Goal: Task Accomplishment & Management: Use online tool/utility

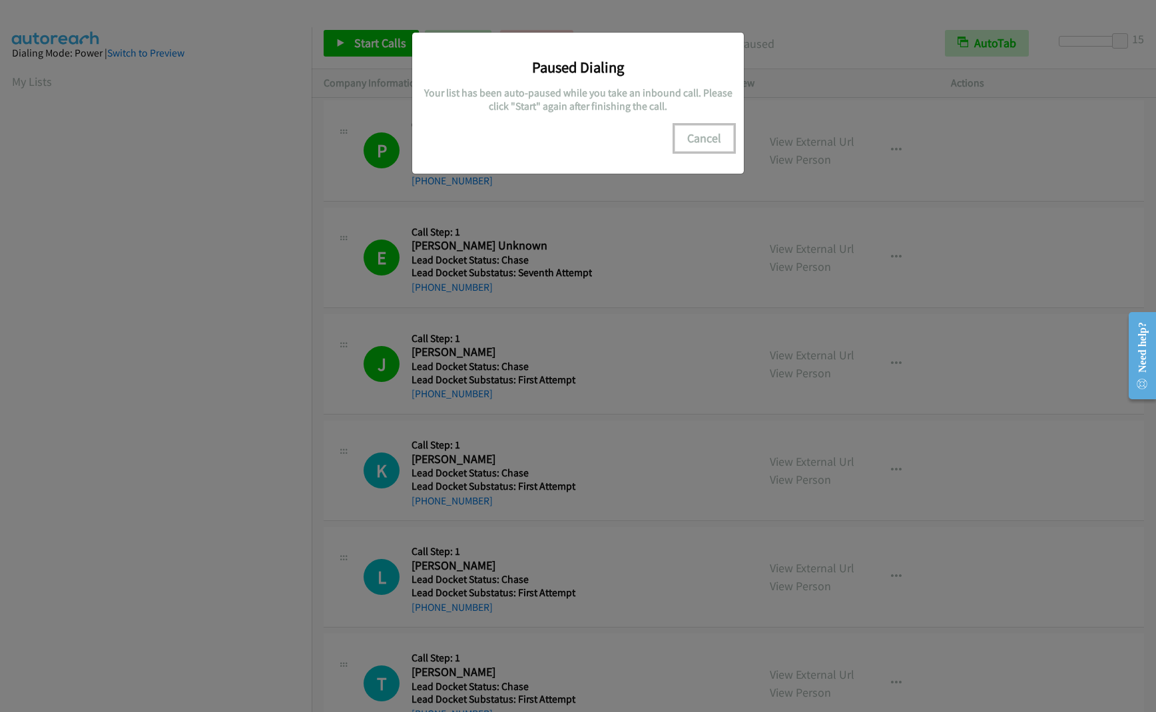
click at [708, 138] on button "Cancel" at bounding box center [703, 138] width 59 height 27
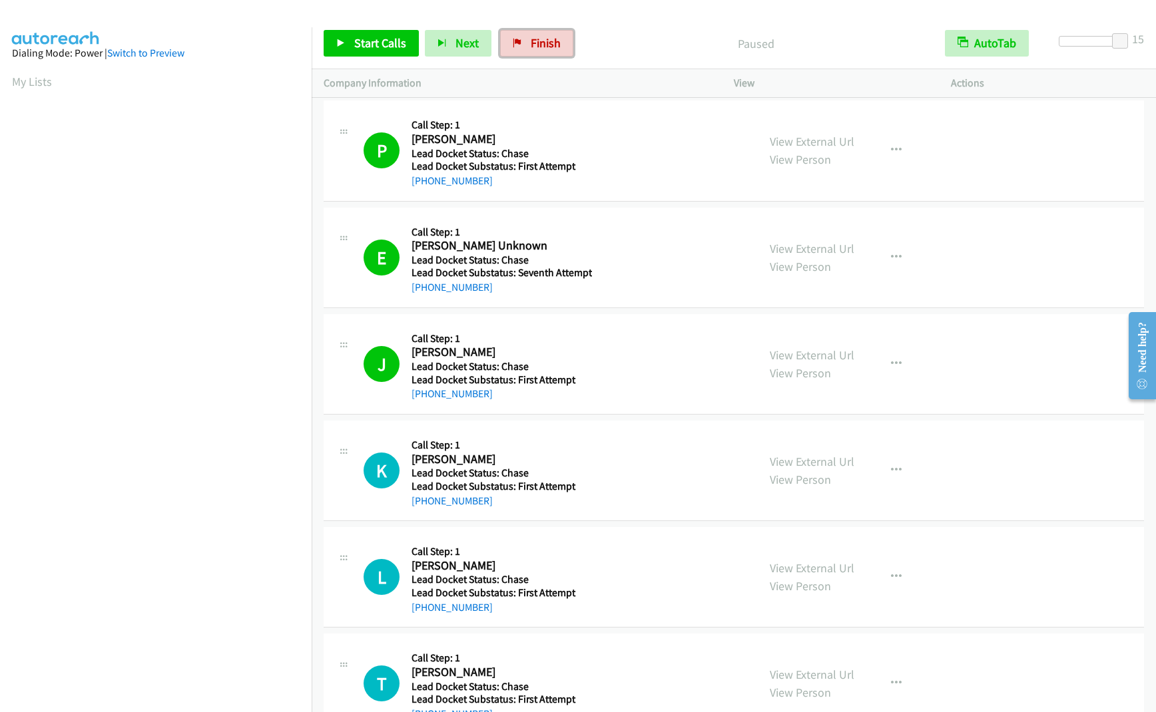
drag, startPoint x: 519, startPoint y: 36, endPoint x: 644, endPoint y: 49, distance: 125.8
click at [519, 36] on link "Finish" at bounding box center [536, 43] width 73 height 27
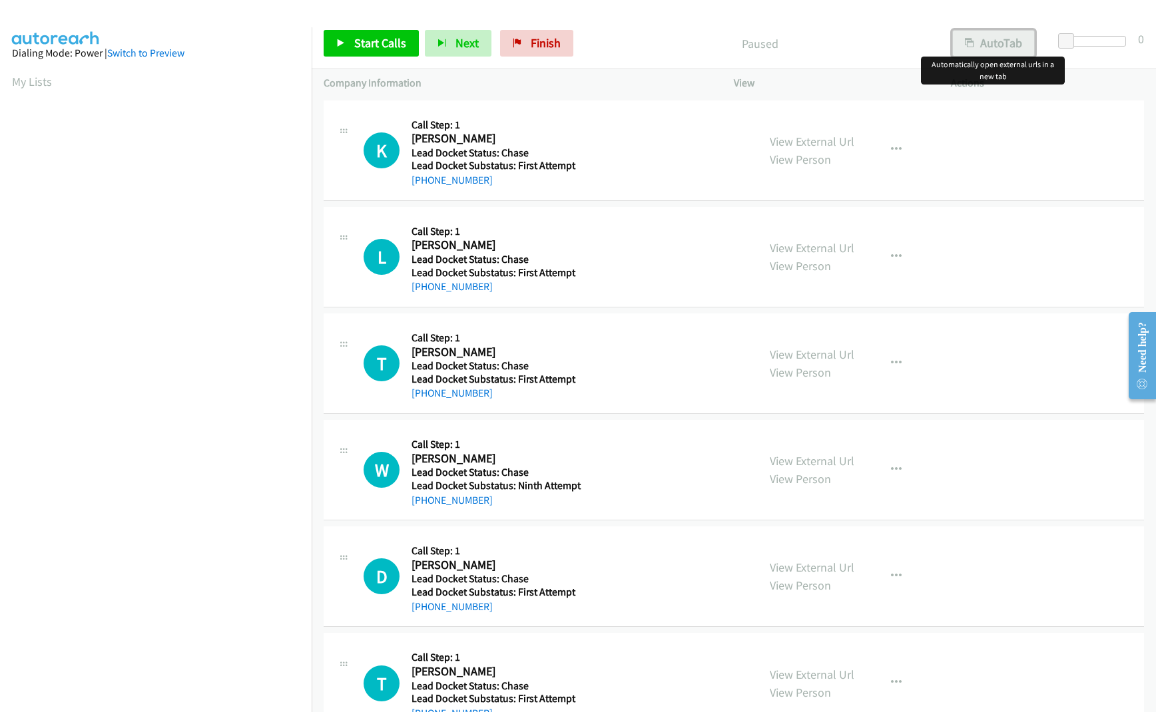
click at [957, 41] on button "AutoTab" at bounding box center [993, 43] width 83 height 27
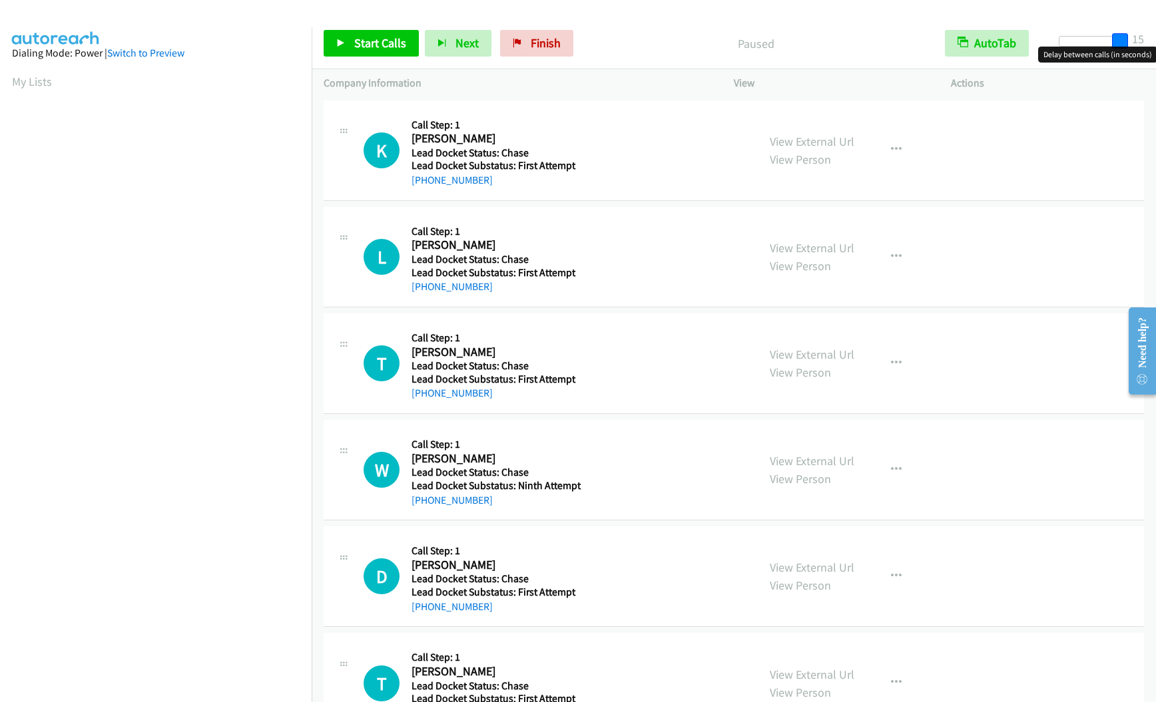
drag, startPoint x: 1069, startPoint y: 39, endPoint x: 1128, endPoint y: 44, distance: 60.1
click at [1128, 44] on div at bounding box center [1089, 46] width 85 height 21
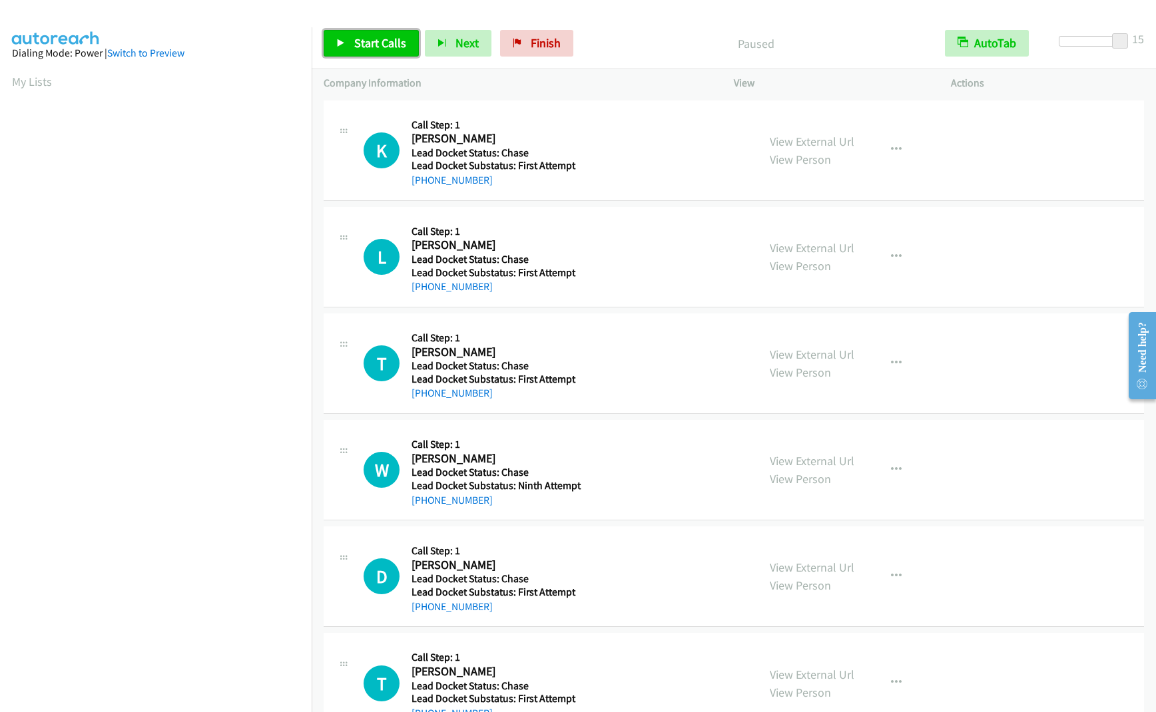
click at [375, 47] on span "Start Calls" at bounding box center [380, 42] width 52 height 15
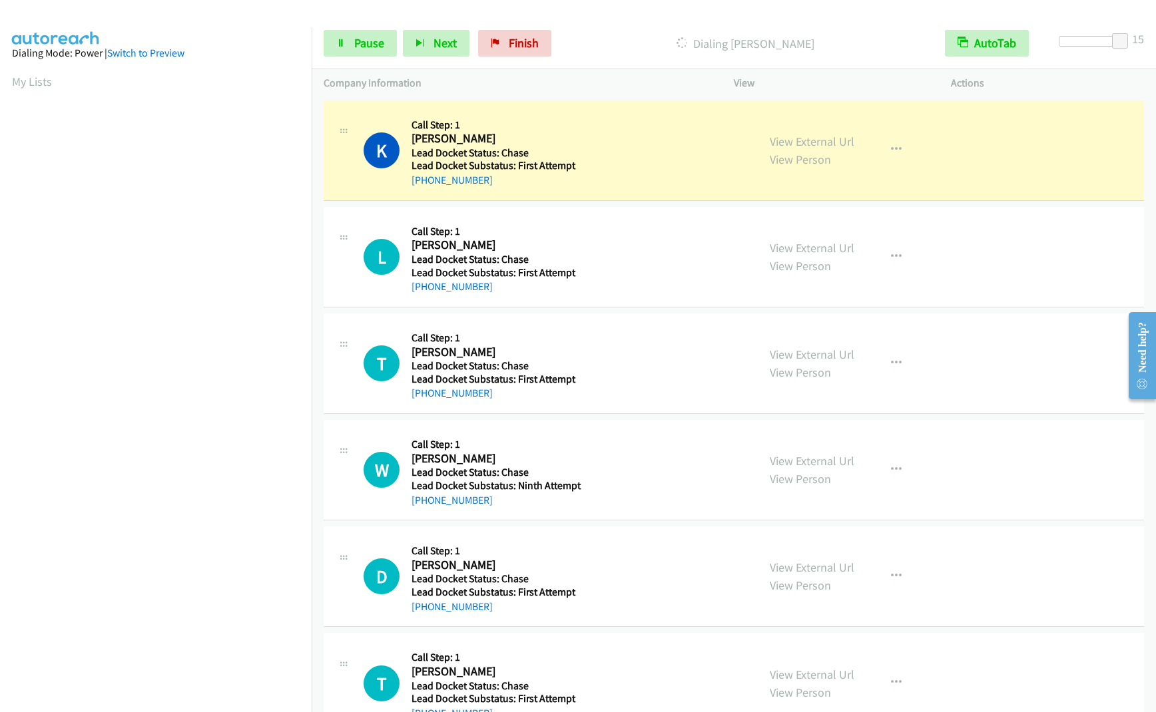
scroll to position [6, 0]
